Goal: Information Seeking & Learning: Compare options

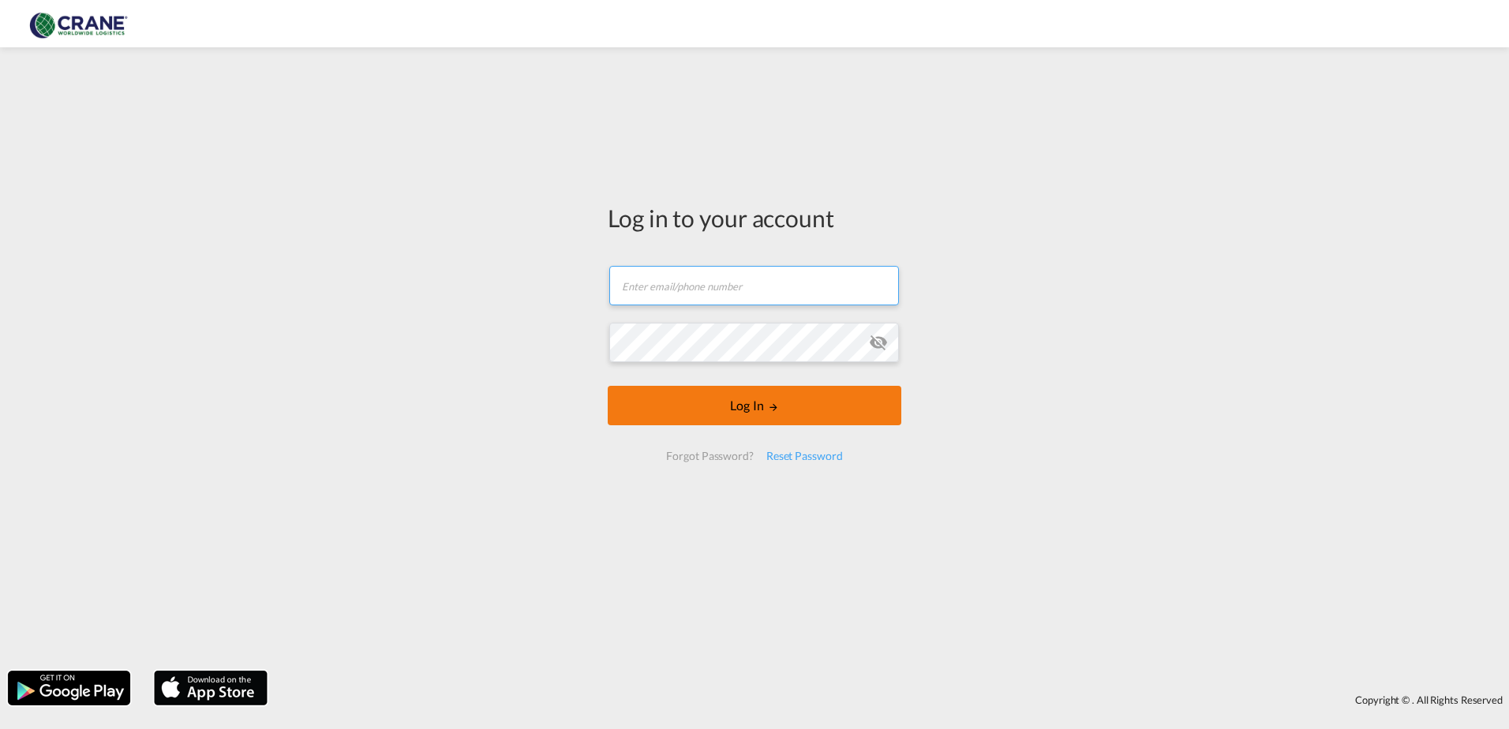
type input "[PERSON_NAME][EMAIL_ADDRESS][DOMAIN_NAME]"
click at [728, 417] on button "Log In" at bounding box center [755, 405] width 294 height 39
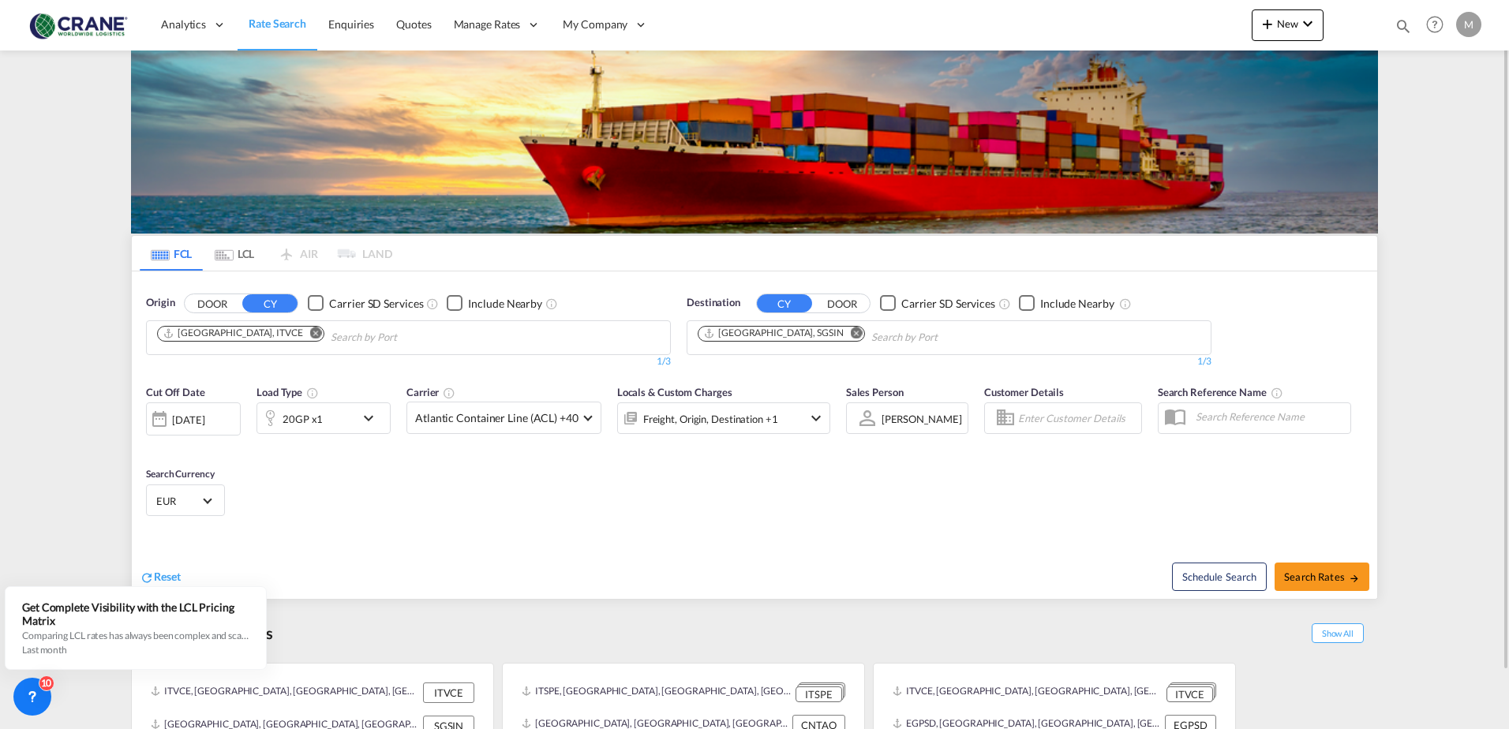
click at [316, 301] on div "Checkbox No Ink" at bounding box center [316, 303] width 16 height 16
click at [882, 304] on div "Checkbox No Ink" at bounding box center [888, 303] width 16 height 16
click at [851, 331] on md-icon "Remove" at bounding box center [857, 333] width 12 height 12
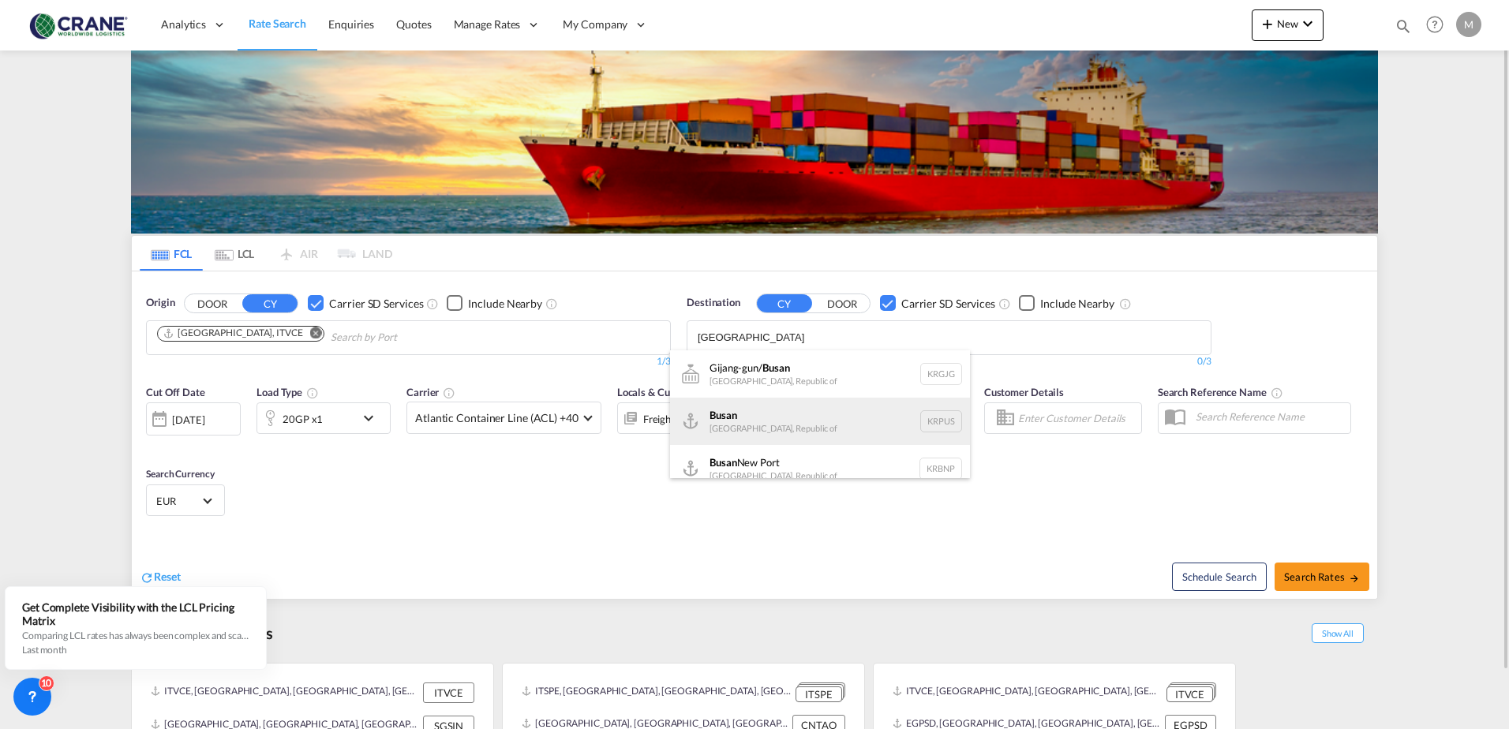
type input "[GEOGRAPHIC_DATA]"
click at [750, 426] on div "Busan Korea, Republic of KRPUS" at bounding box center [820, 421] width 300 height 47
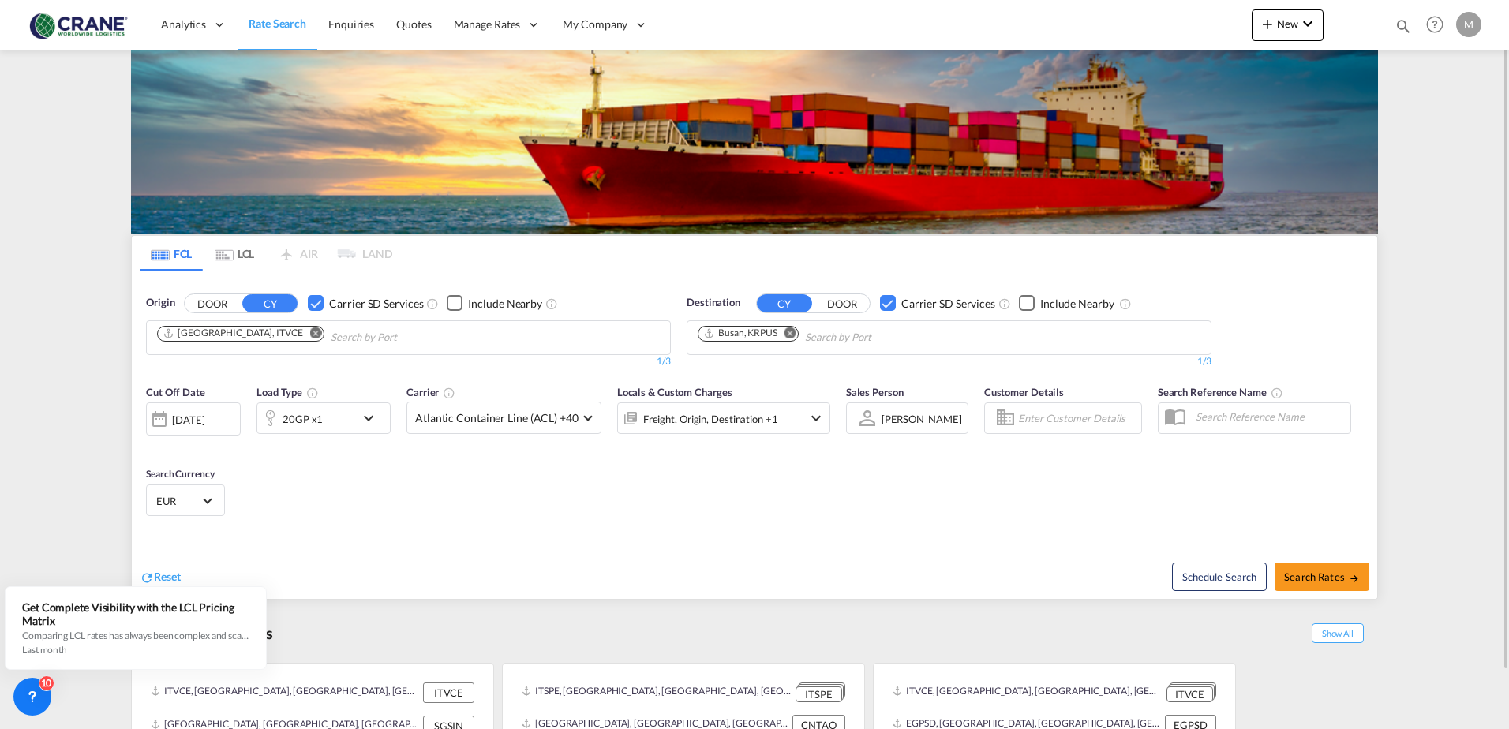
click at [365, 417] on md-icon "icon-chevron-down" at bounding box center [372, 418] width 27 height 19
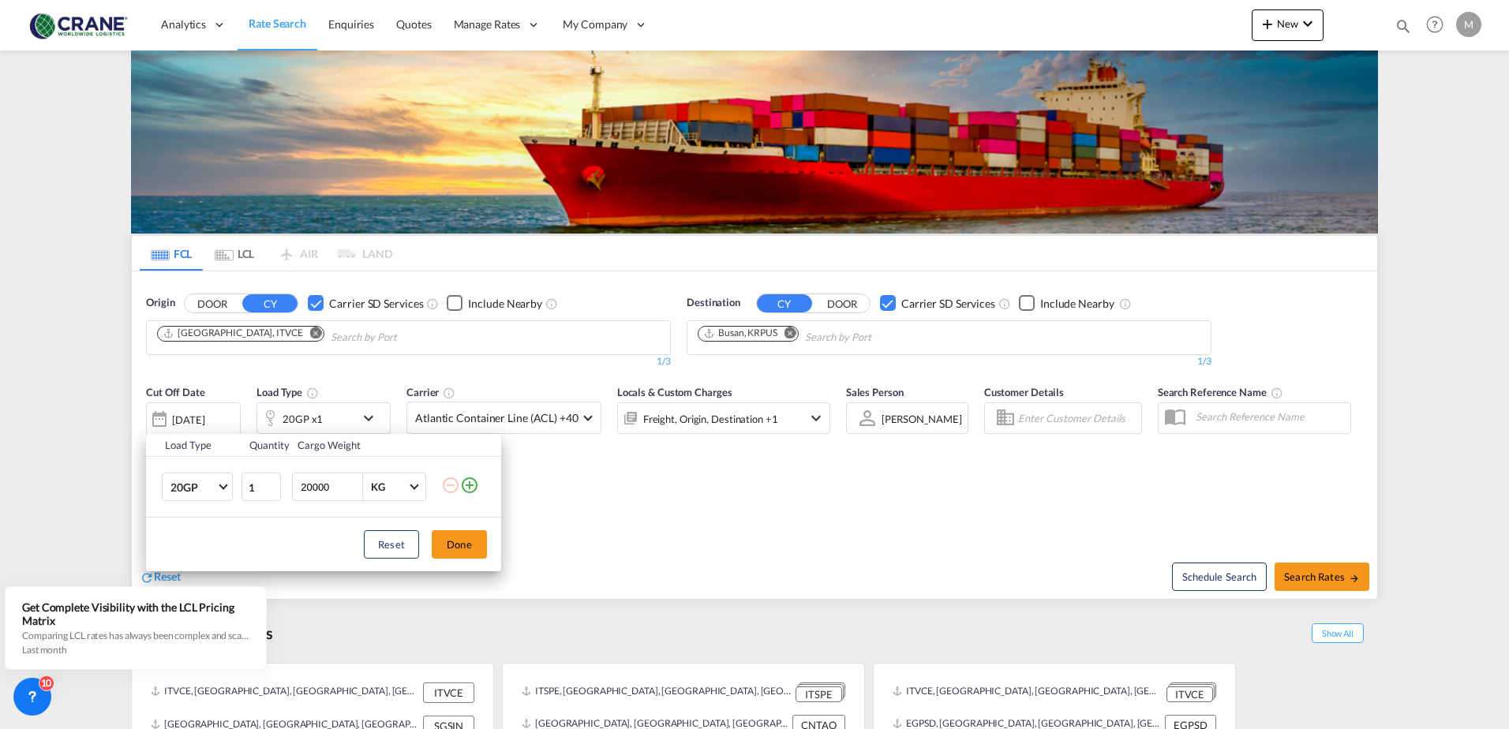
drag, startPoint x: 464, startPoint y: 482, endPoint x: 460, endPoint y: 489, distance: 8.1
click at [463, 483] on md-icon "icon-plus-circle-outline" at bounding box center [469, 485] width 19 height 19
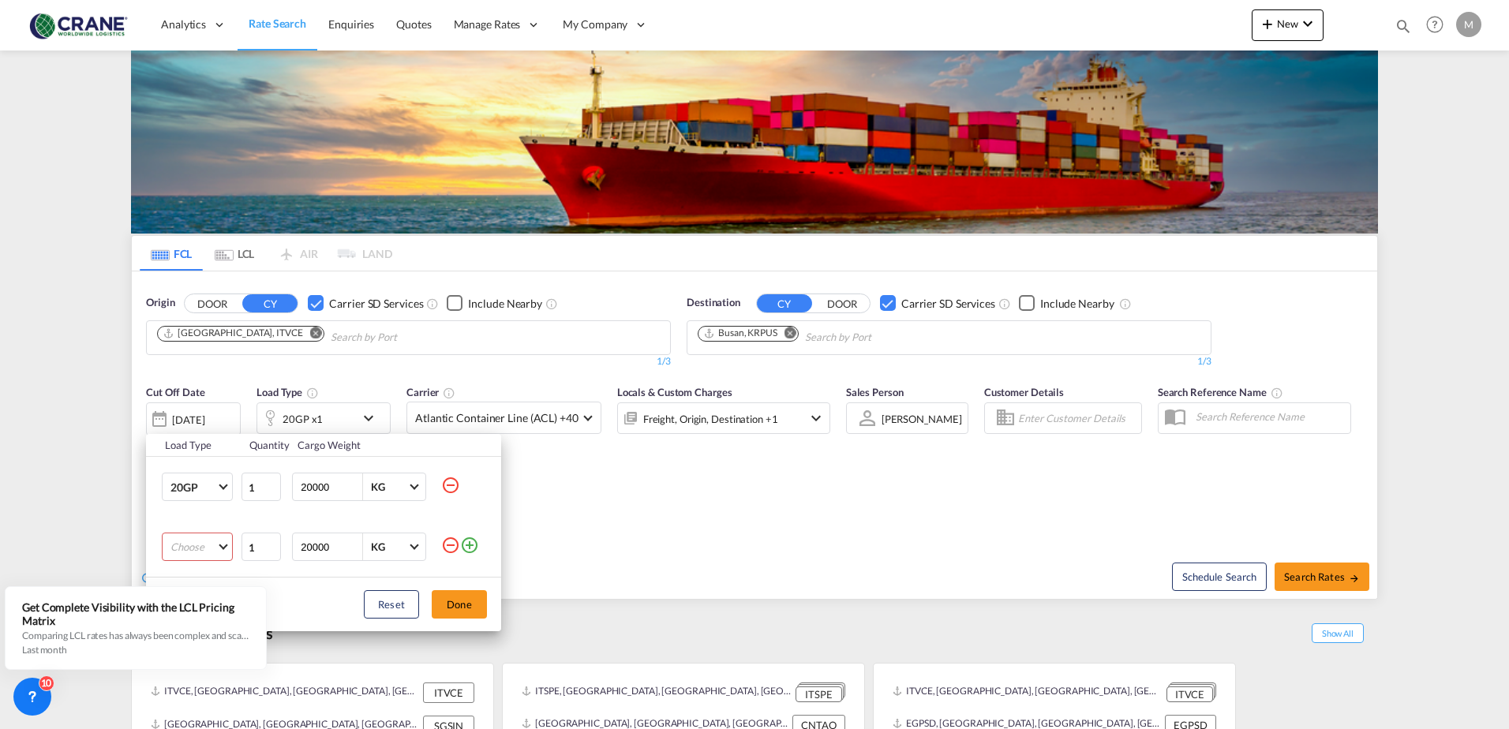
click at [222, 544] on md-select "Choose 20GP 40GP 40HC 45HC 20RE 40RE 40HR 20OT 40OT 20FR 40FR 40NR 20NR 45S 20T…" at bounding box center [197, 547] width 71 height 28
click at [201, 560] on md-option "40HC" at bounding box center [211, 556] width 107 height 38
click at [452, 606] on button "Done" at bounding box center [459, 604] width 55 height 28
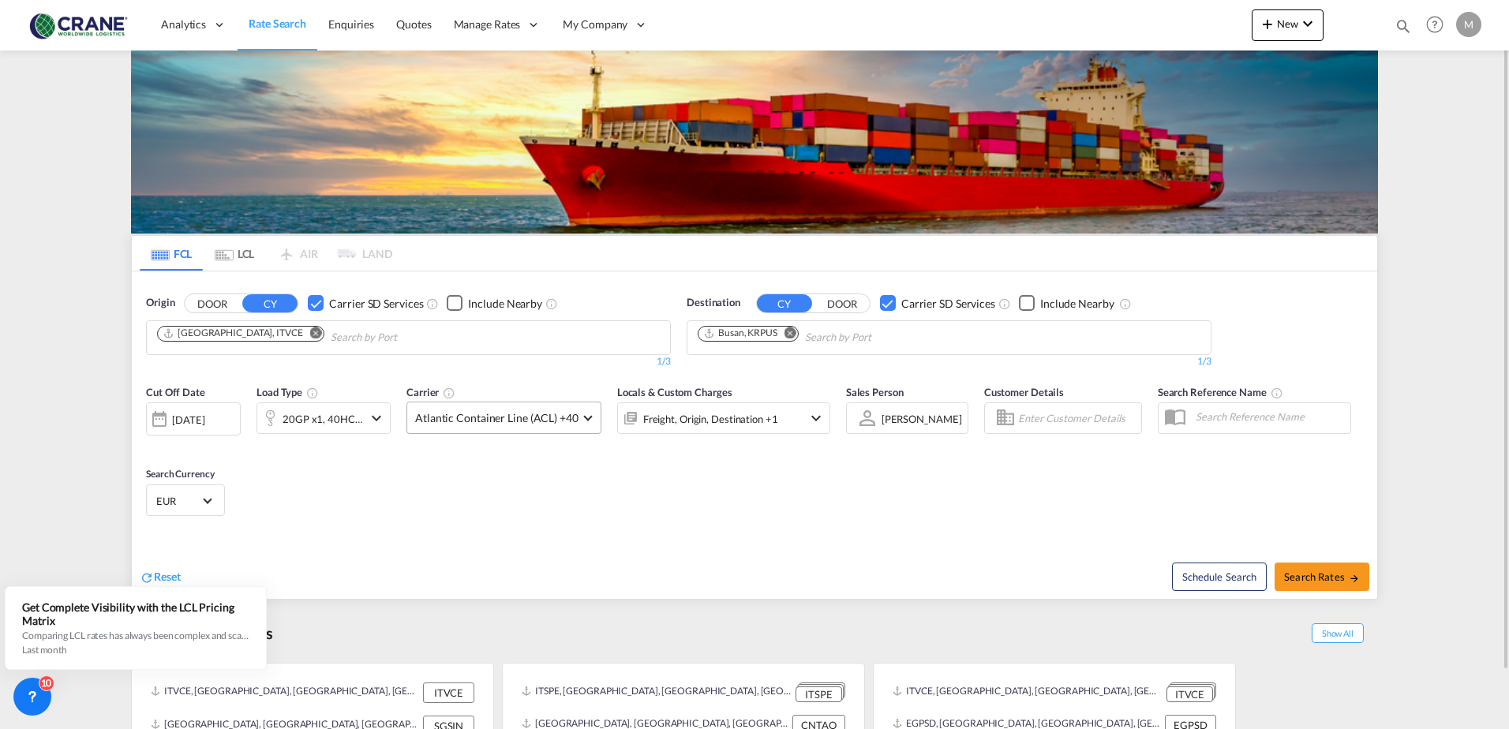
click at [583, 417] on span at bounding box center [587, 416] width 9 height 9
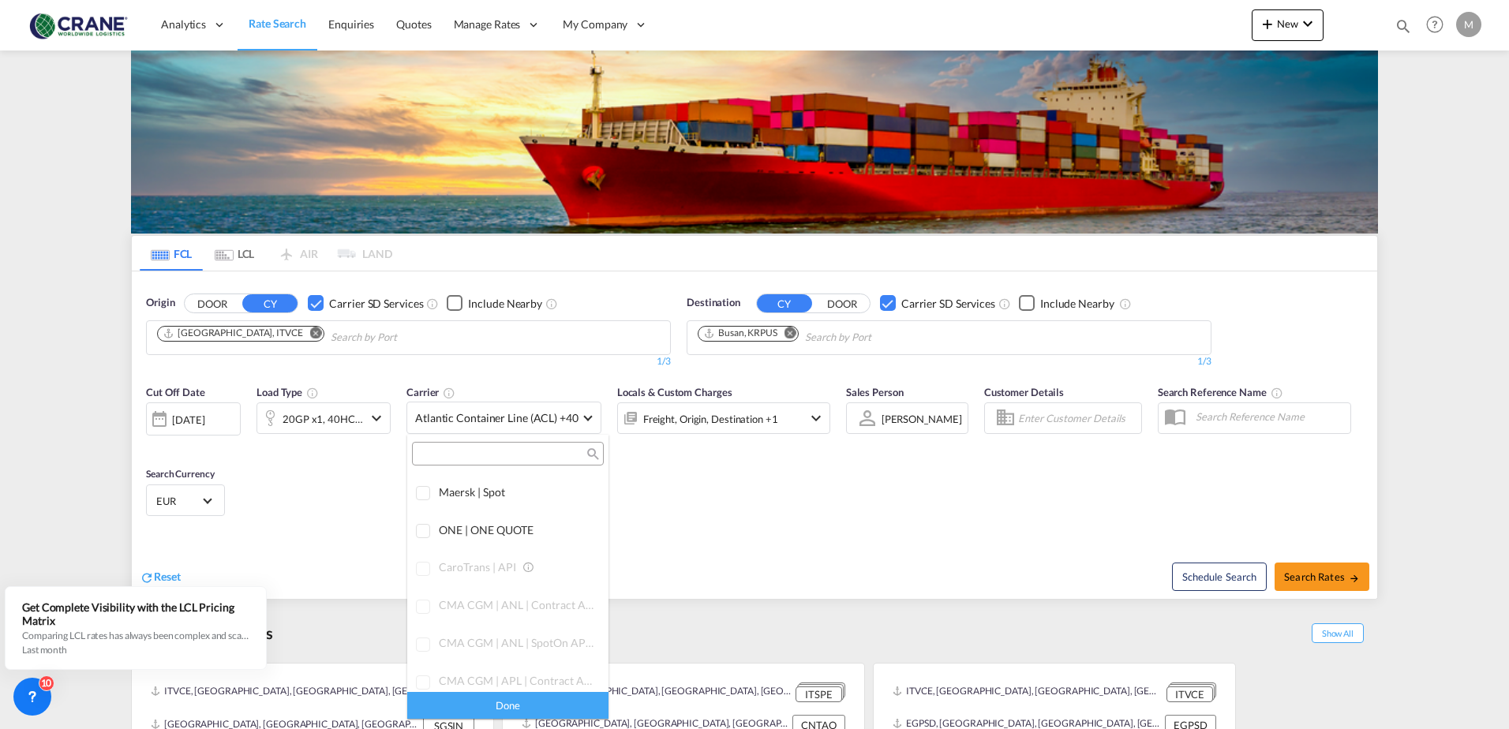
scroll to position [0, 0]
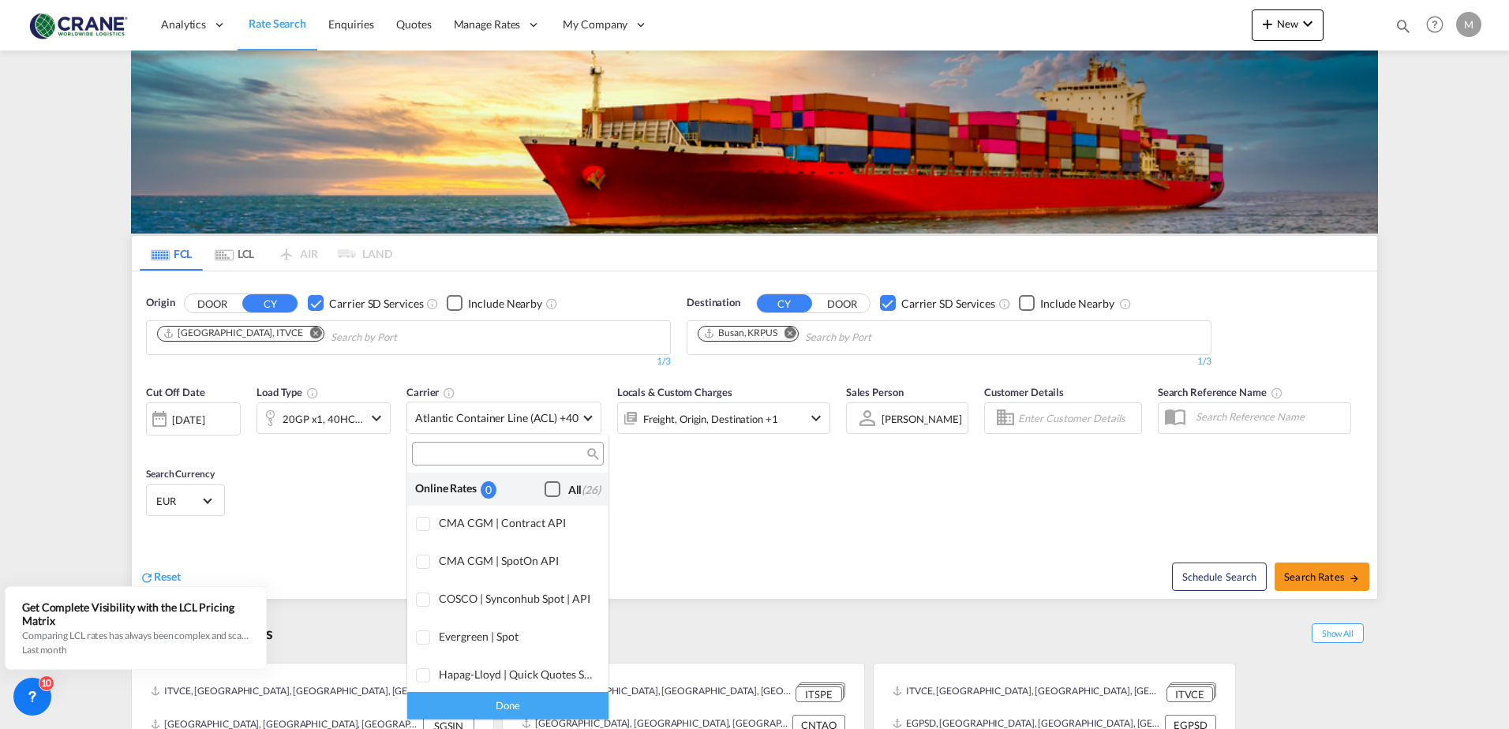
click at [544, 495] on div "Checkbox No Ink" at bounding box center [552, 489] width 16 height 16
click at [502, 709] on div "Done" at bounding box center [507, 705] width 201 height 28
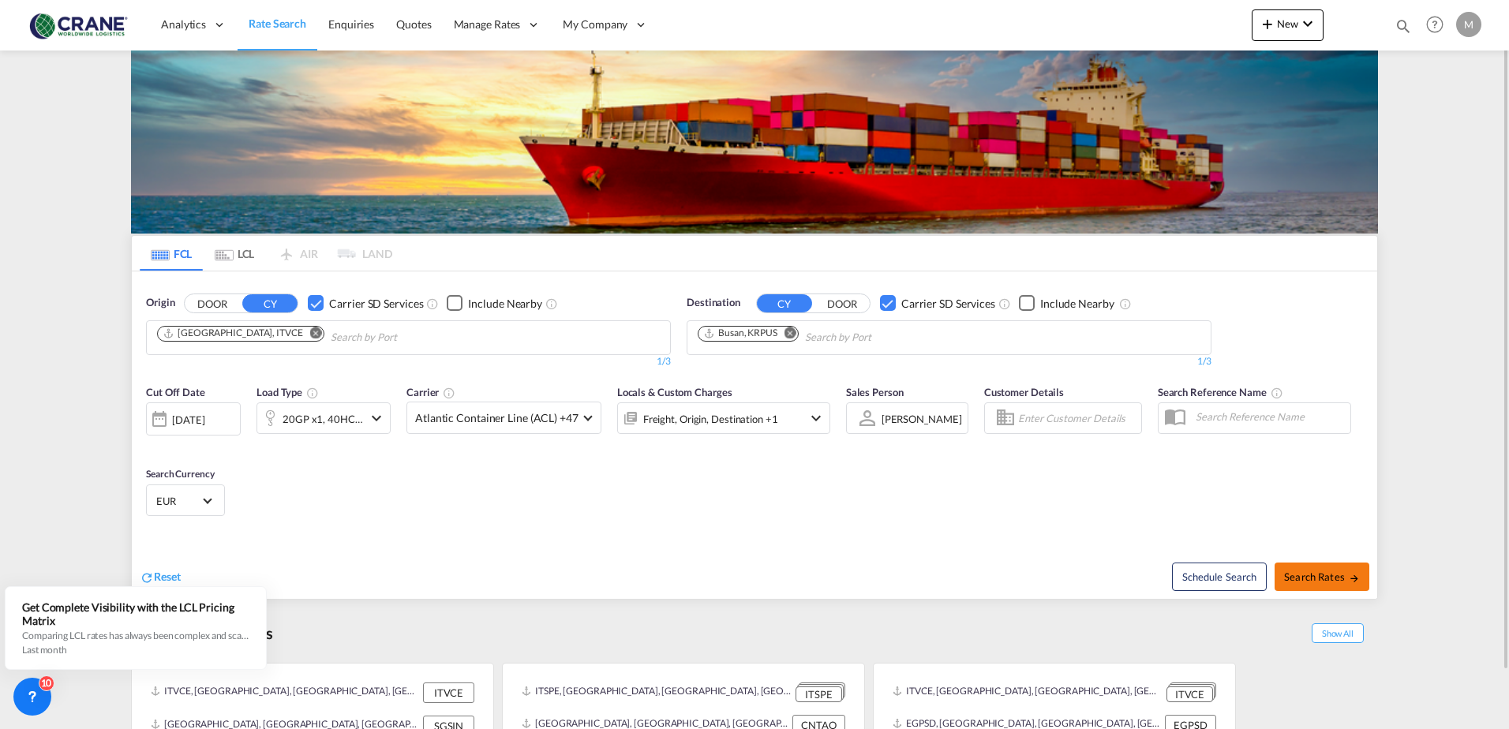
click at [1304, 570] on button "Search Rates" at bounding box center [1321, 577] width 95 height 28
type input "ITVCE to KRPUS / [DATE]"
